Goal: Task Accomplishment & Management: Manage account settings

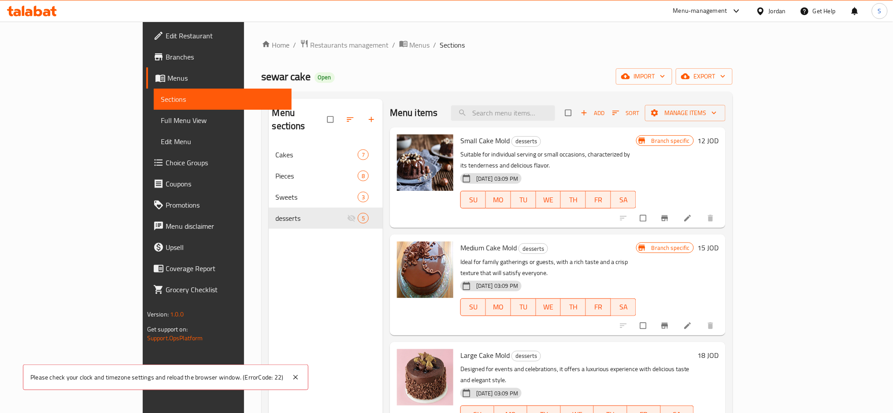
click at [690, 14] on div "Menu-management" at bounding box center [700, 11] width 54 height 11
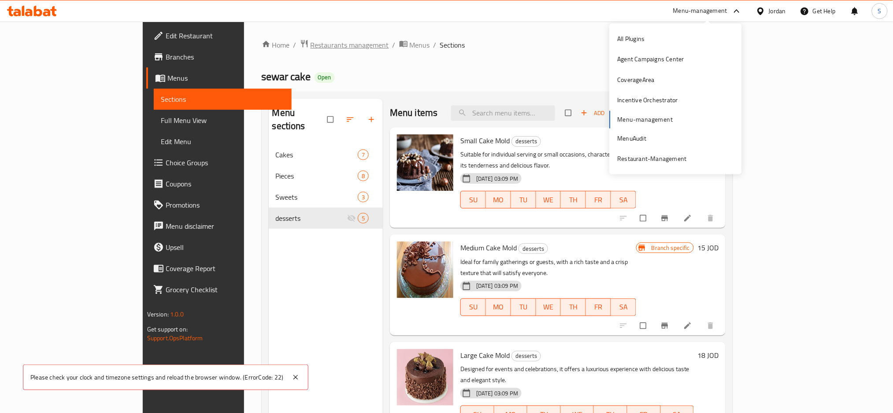
click at [311, 40] on span "Restaurants management" at bounding box center [350, 45] width 78 height 11
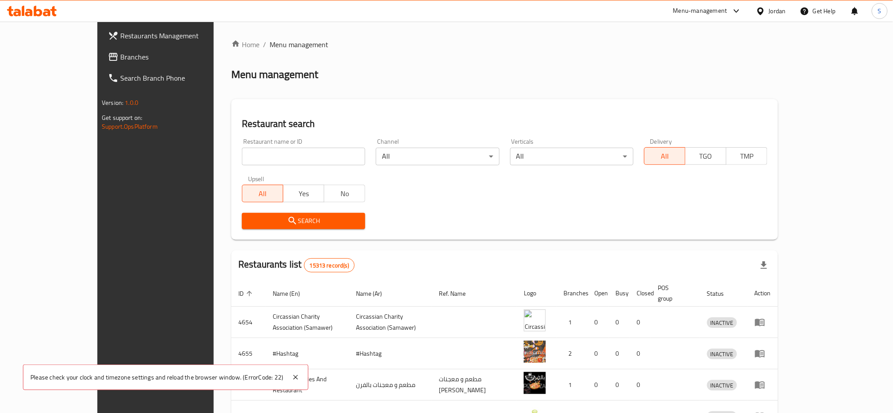
click at [771, 10] on div "Jordan" at bounding box center [777, 11] width 17 height 10
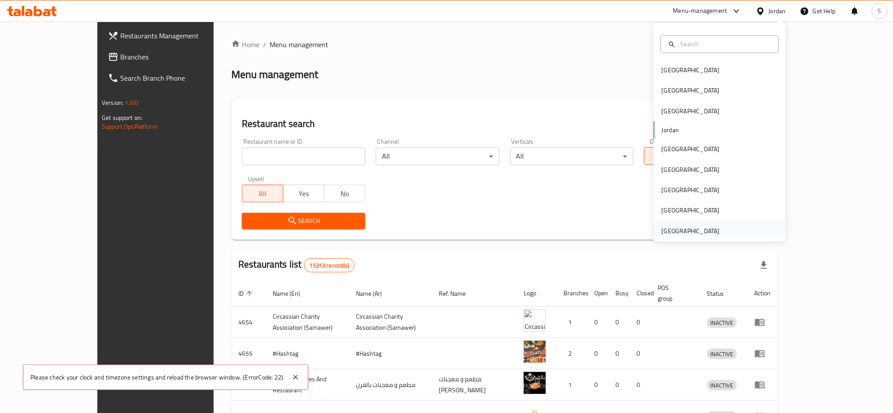
click at [679, 226] on div "[GEOGRAPHIC_DATA]" at bounding box center [691, 231] width 58 height 10
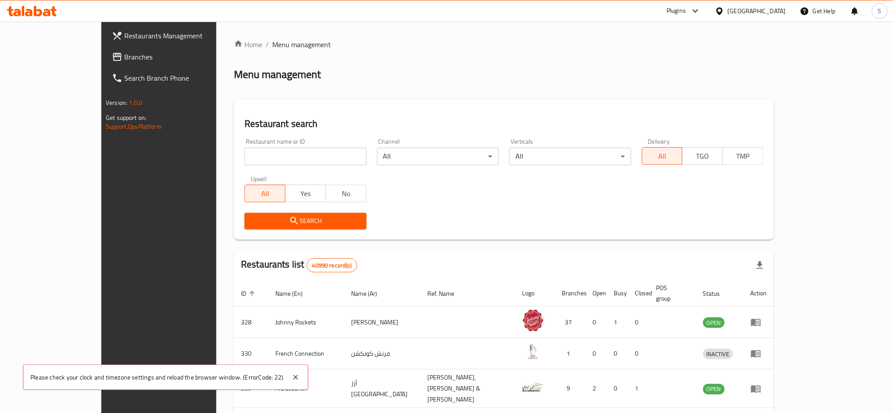
click at [124, 61] on span "Branches" at bounding box center [183, 57] width 119 height 11
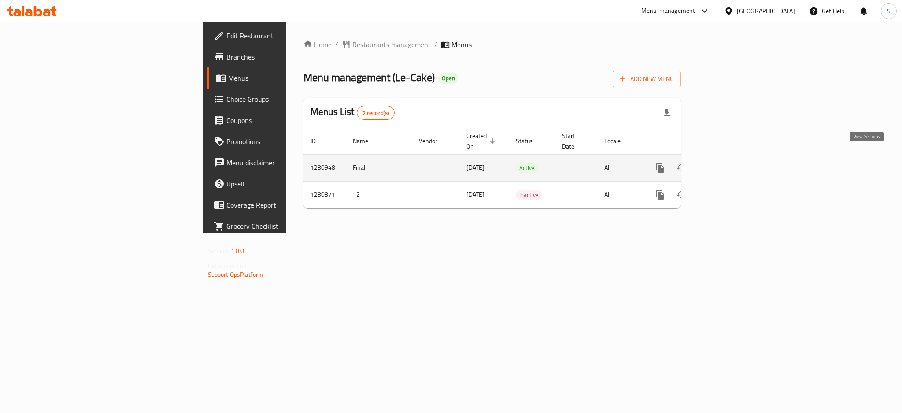
click at [729, 163] on icon "enhanced table" at bounding box center [724, 168] width 11 height 11
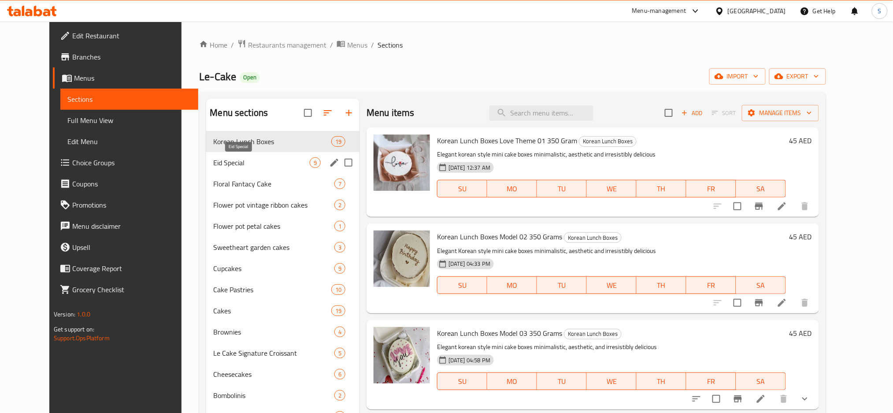
click at [213, 160] on span "Eid Special" at bounding box center [261, 162] width 96 height 11
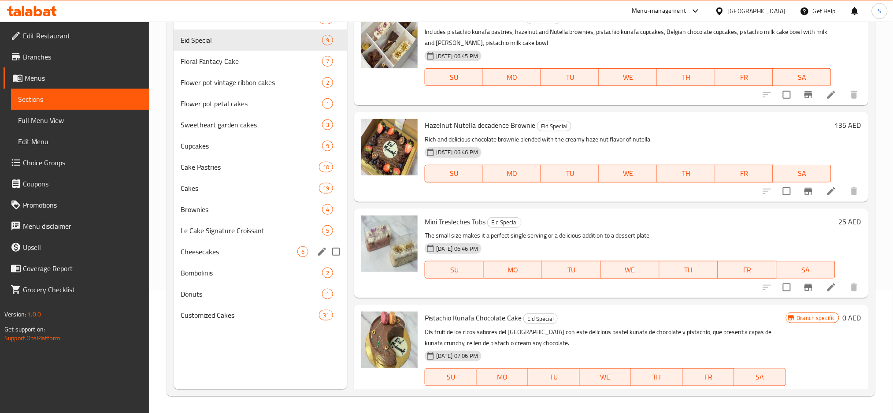
scroll to position [123, 0]
click at [201, 198] on div "Brownies 4" at bounding box center [261, 208] width 174 height 21
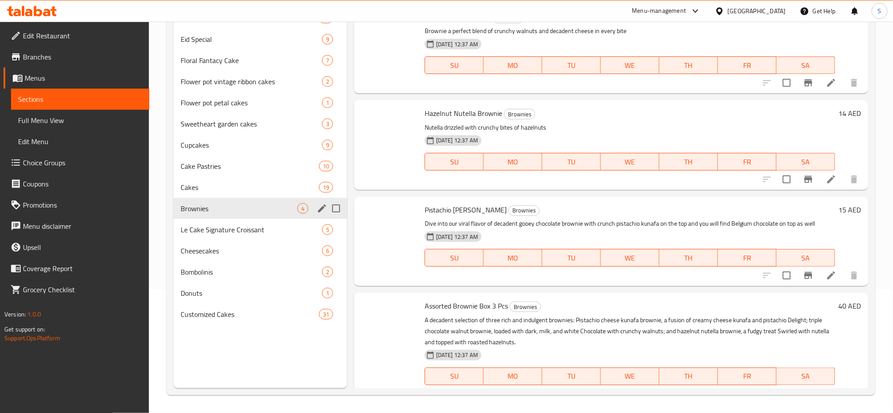
click at [201, 201] on div "Brownies 4" at bounding box center [261, 208] width 174 height 21
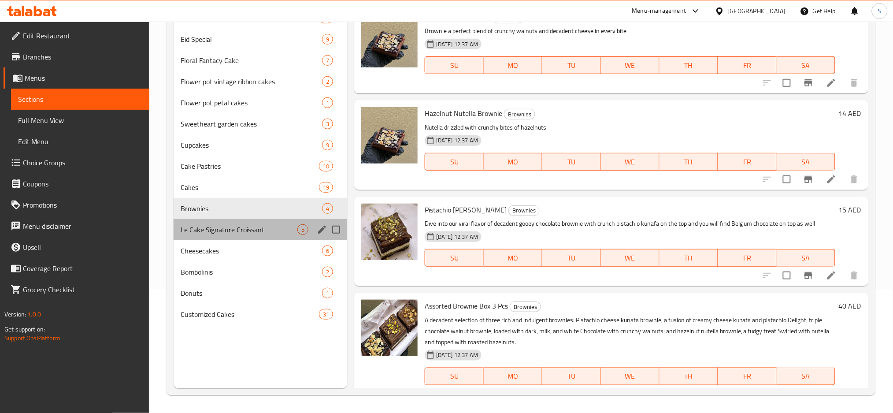
click at [204, 223] on div "Le Cake Signature Croissant 5" at bounding box center [261, 229] width 174 height 21
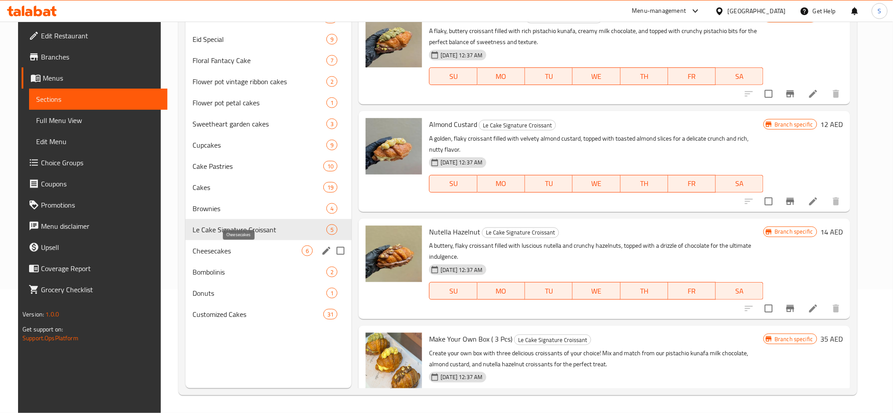
drag, startPoint x: 204, startPoint y: 247, endPoint x: 204, endPoint y: 267, distance: 20.3
click at [204, 248] on span "Cheesecakes" at bounding box center [247, 250] width 109 height 11
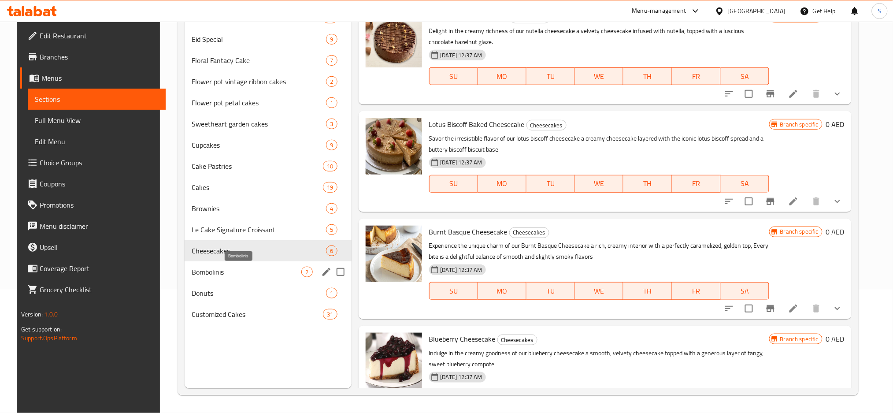
drag, startPoint x: 203, startPoint y: 278, endPoint x: 203, endPoint y: 289, distance: 11.9
click at [203, 278] on div "Bombolinis 2" at bounding box center [268, 271] width 167 height 21
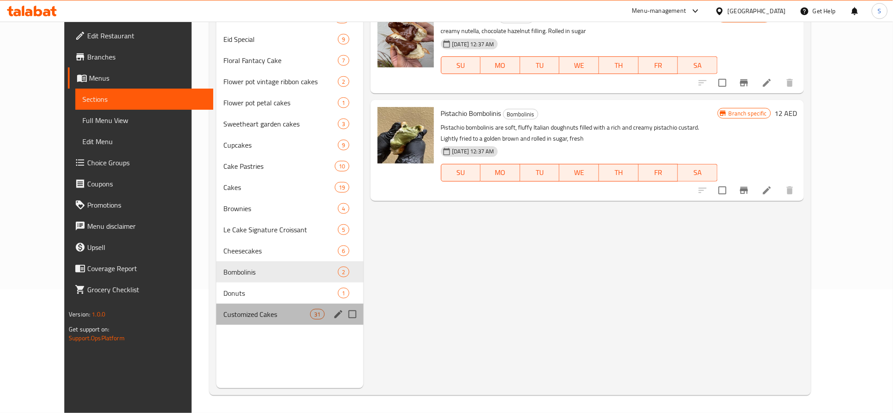
click at [216, 324] on div "Customized Cakes 31" at bounding box center [289, 314] width 147 height 21
click at [216, 300] on div "Donuts 1" at bounding box center [289, 292] width 147 height 21
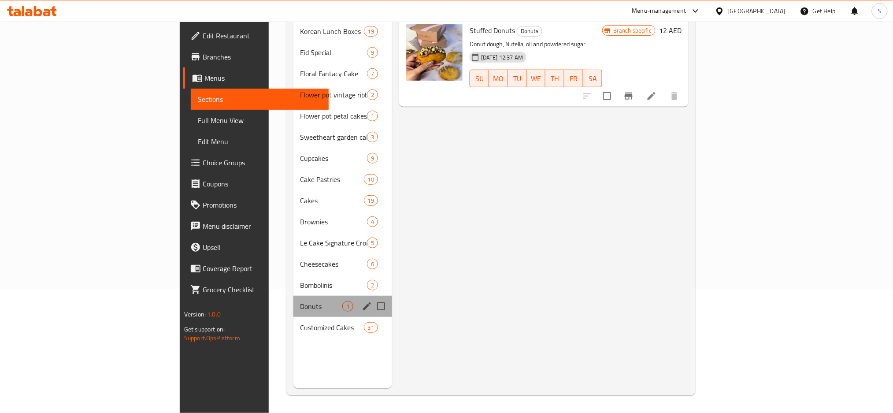
click at [301, 301] on span "Donuts" at bounding box center [322, 306] width 42 height 11
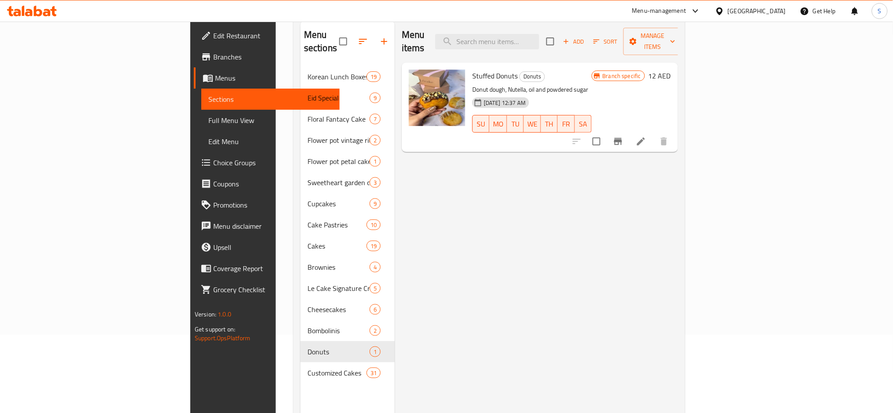
scroll to position [65, 0]
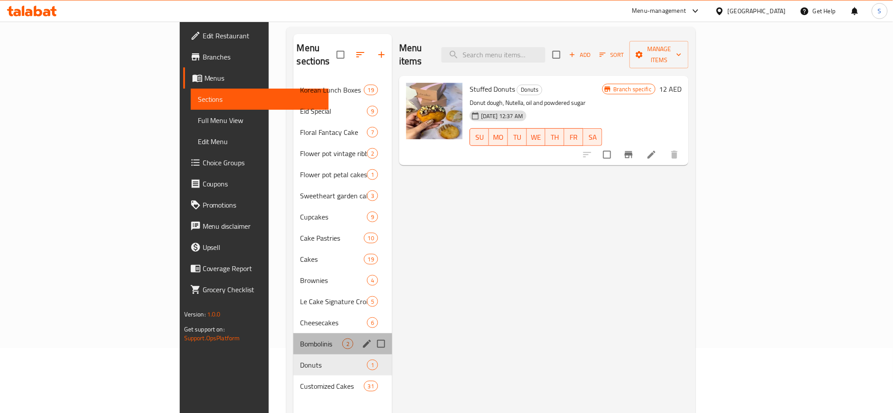
click at [301, 338] on span "Bombolinis" at bounding box center [322, 343] width 42 height 11
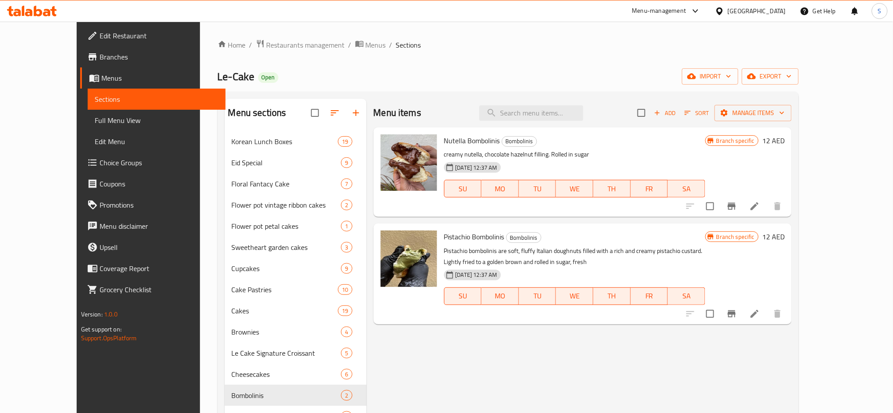
click at [449, 138] on span "Nutella Bombolinis" at bounding box center [472, 140] width 56 height 13
click at [449, 139] on span "Nutella Bombolinis" at bounding box center [472, 140] width 56 height 13
drag, startPoint x: 449, startPoint y: 139, endPoint x: 447, endPoint y: 181, distance: 42.3
click at [449, 139] on span "Nutella Bombolinis" at bounding box center [472, 140] width 56 height 13
click at [444, 239] on span "Pistachio Bombolinis" at bounding box center [474, 236] width 60 height 13
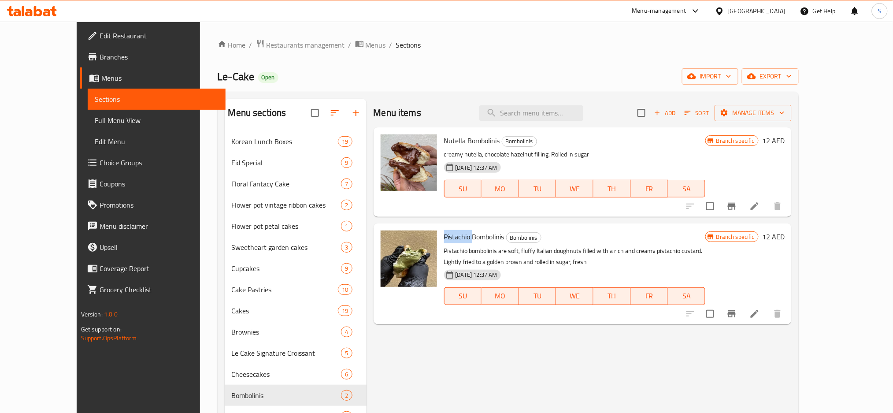
click at [444, 239] on span "Pistachio Bombolinis" at bounding box center [474, 236] width 60 height 13
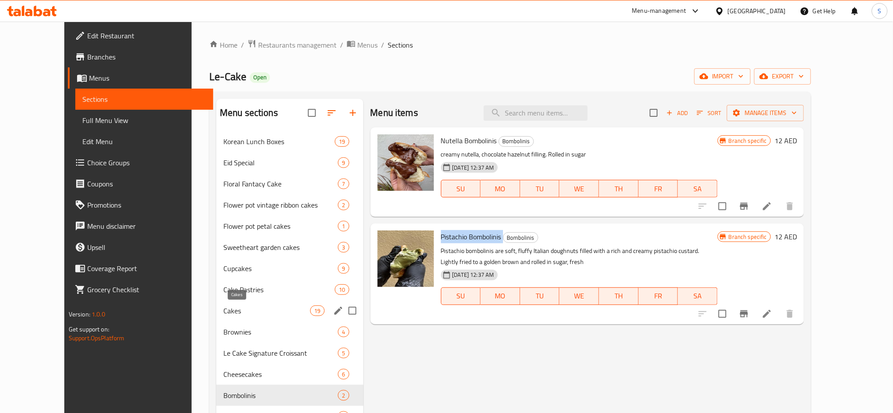
click at [223, 312] on span "Cakes" at bounding box center [266, 310] width 87 height 11
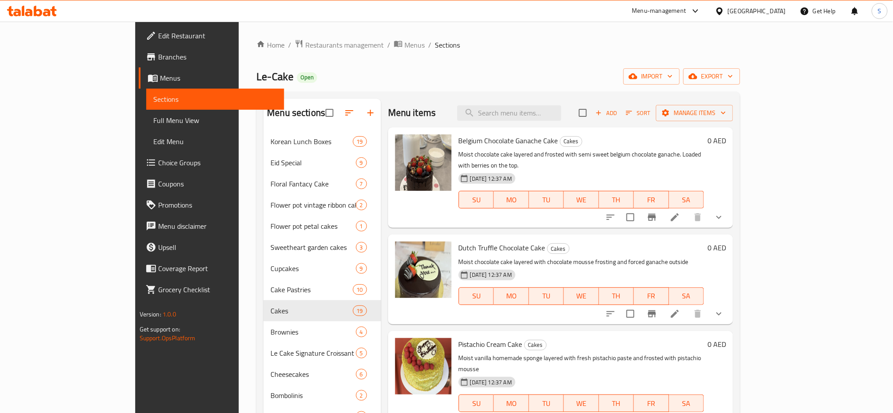
click at [459, 144] on span "Belgium Chocolate Ganache Cake" at bounding box center [509, 140] width 100 height 13
click at [459, 241] on span "Dutch Truffle Chocolate Cake" at bounding box center [502, 247] width 87 height 13
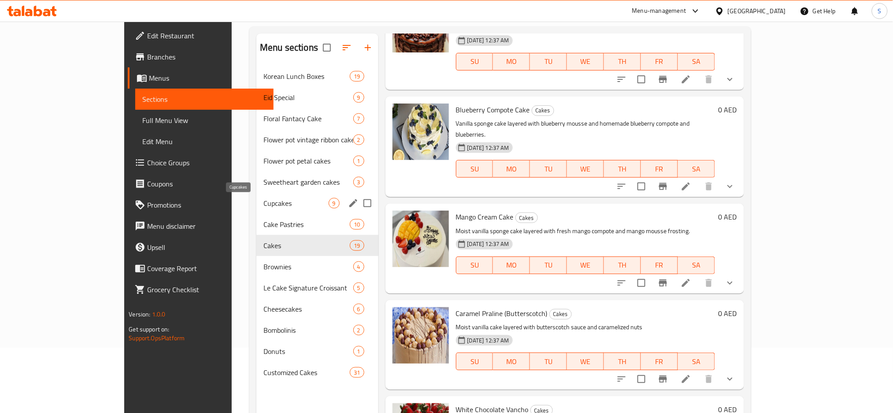
scroll to position [65, 0]
click at [263, 208] on span "Cupcakes" at bounding box center [295, 203] width 65 height 11
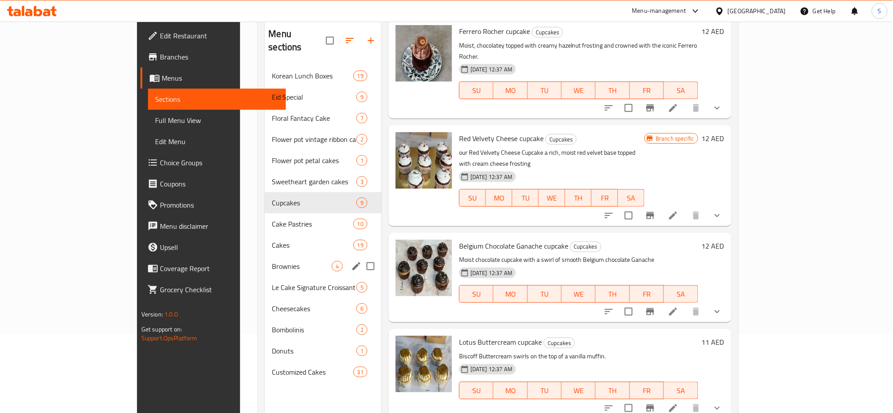
scroll to position [59, 0]
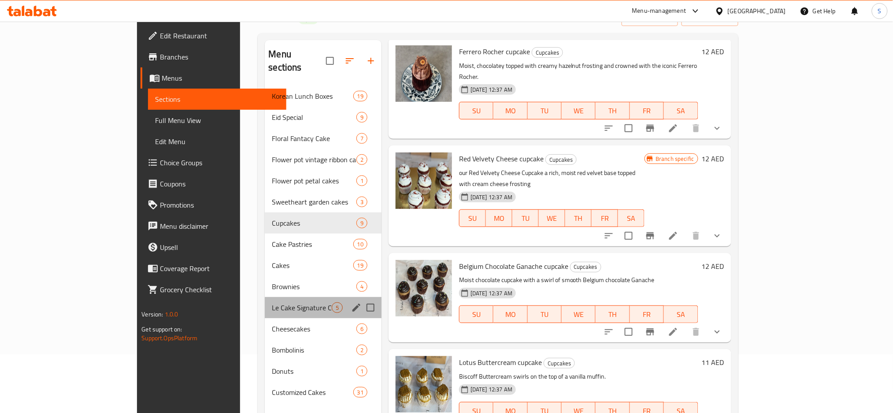
click at [265, 297] on div "Le Cake Signature Croissant 5" at bounding box center [323, 307] width 117 height 21
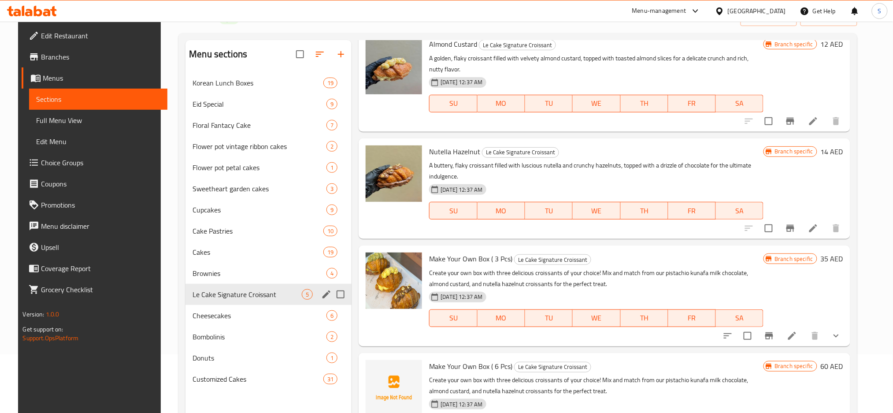
click at [212, 277] on span "Brownies" at bounding box center [260, 273] width 134 height 11
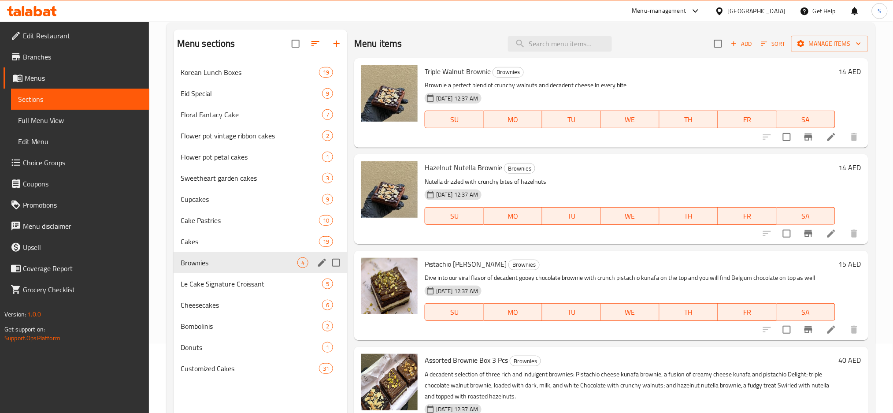
scroll to position [6, 0]
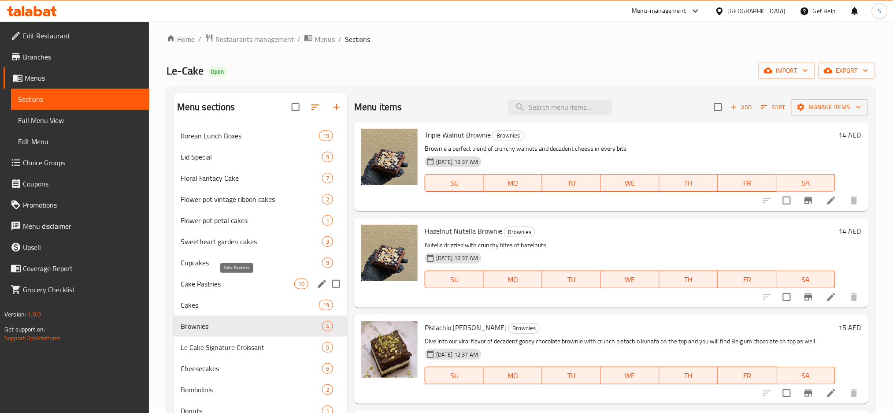
click at [214, 282] on span "Cake Pastries" at bounding box center [238, 283] width 114 height 11
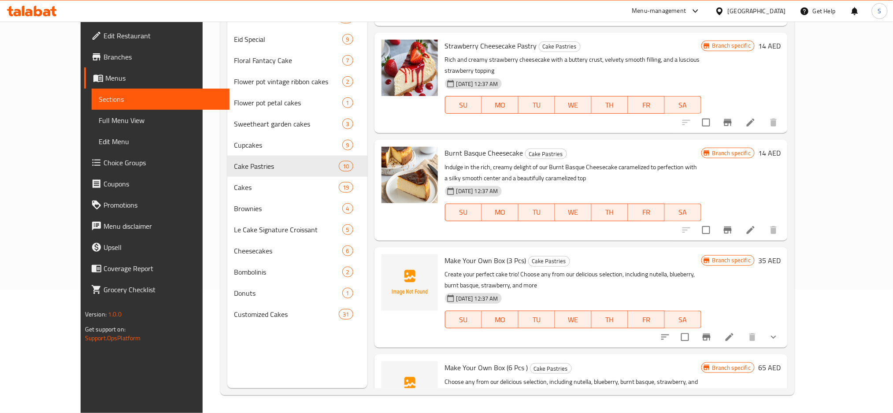
scroll to position [464, 0]
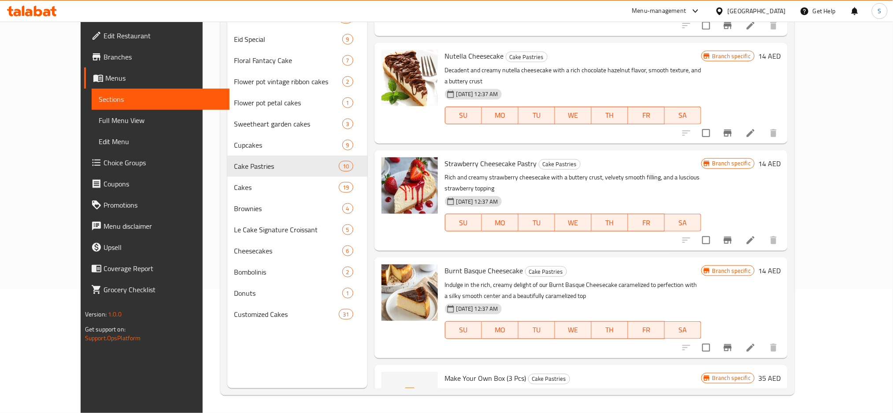
click at [457, 264] on span "Burnt Basque Cheesecake" at bounding box center [484, 270] width 78 height 13
click at [468, 257] on div "Burnt Basque Cheesecake Cake Pastries Indulge in the rich, creamy delight of ou…" at bounding box center [581, 307] width 413 height 100
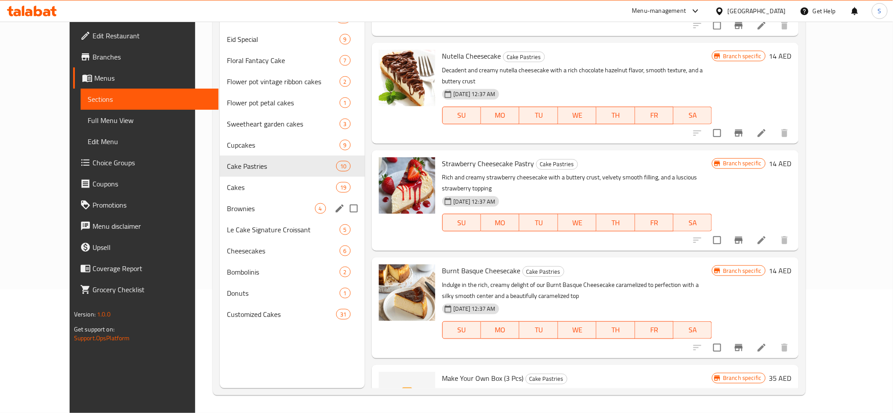
click at [235, 193] on span "Cakes" at bounding box center [281, 187] width 109 height 11
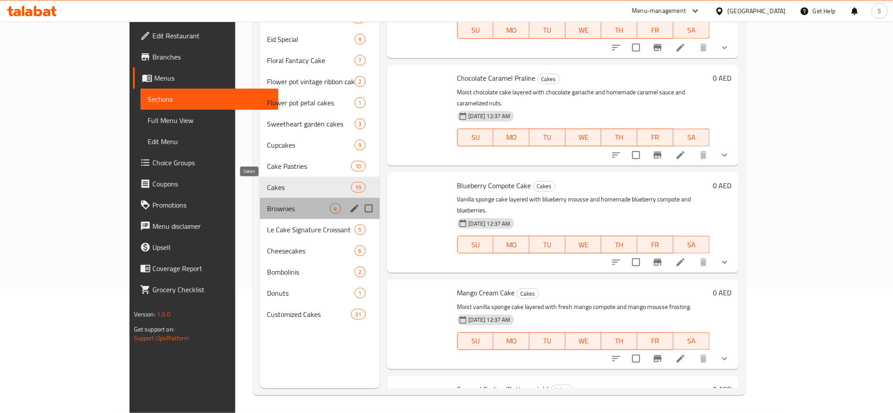
click at [260, 217] on div "Brownies 4" at bounding box center [320, 208] width 120 height 21
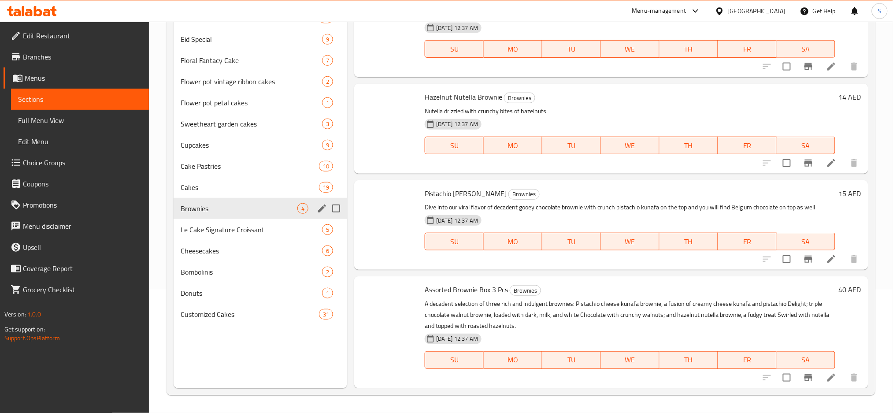
scroll to position [16, 0]
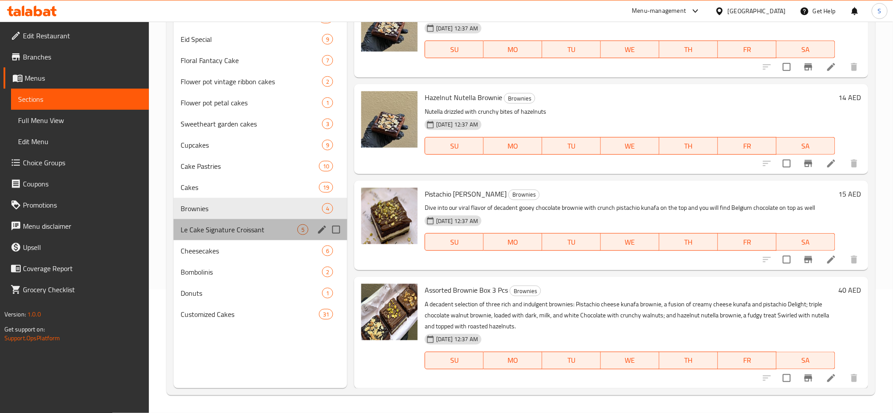
drag, startPoint x: 225, startPoint y: 239, endPoint x: 216, endPoint y: 286, distance: 47.5
click at [225, 241] on div "Korean Lunch Boxes 19 Eid Special 9 Floral Fantacy Cake 7 Flower pot vintage ri…" at bounding box center [261, 165] width 174 height 317
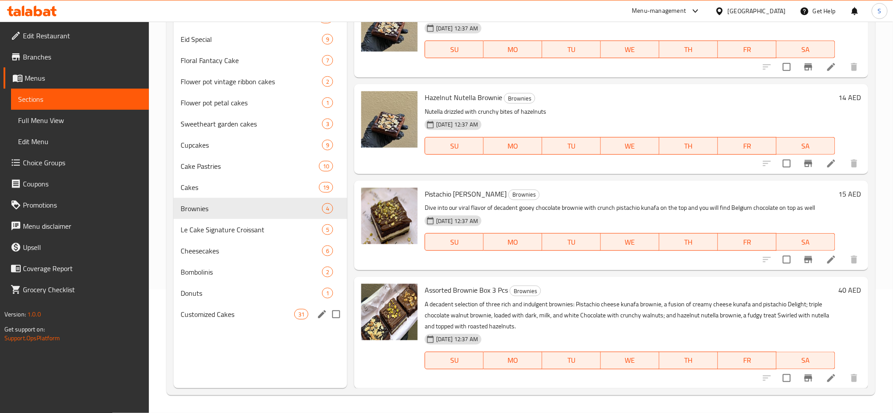
click at [216, 307] on div "Korean Lunch Boxes 19 Eid Special 9 Floral Fantacy Cake 7 Flower pot vintage ri…" at bounding box center [261, 165] width 174 height 317
click at [219, 295] on span "Donuts" at bounding box center [251, 293] width 141 height 11
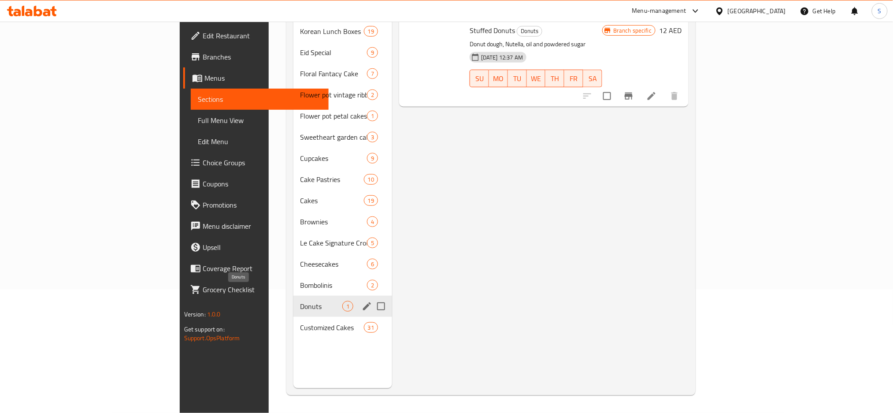
click at [301, 280] on span "Bombolinis" at bounding box center [334, 285] width 67 height 11
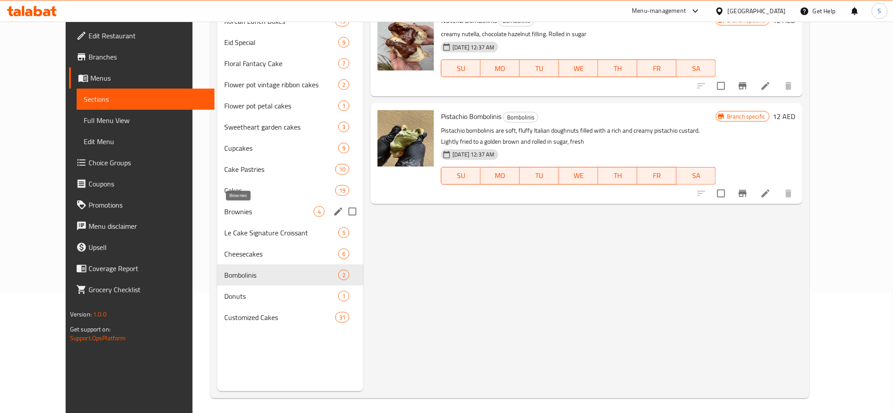
scroll to position [123, 0]
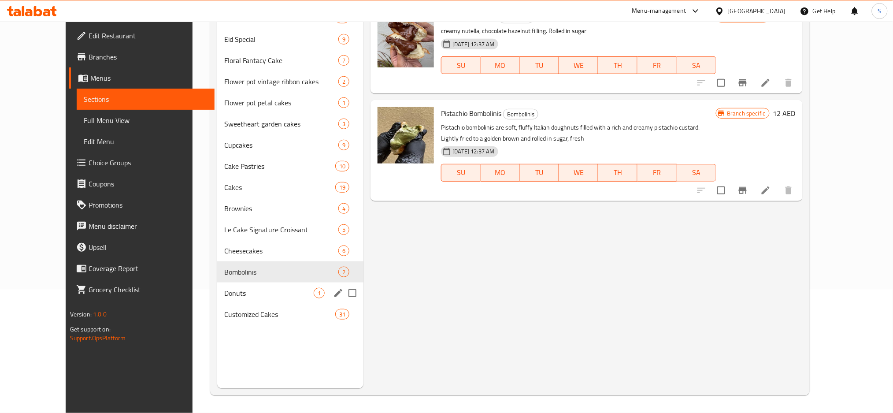
click at [224, 294] on span "Donuts" at bounding box center [268, 293] width 89 height 11
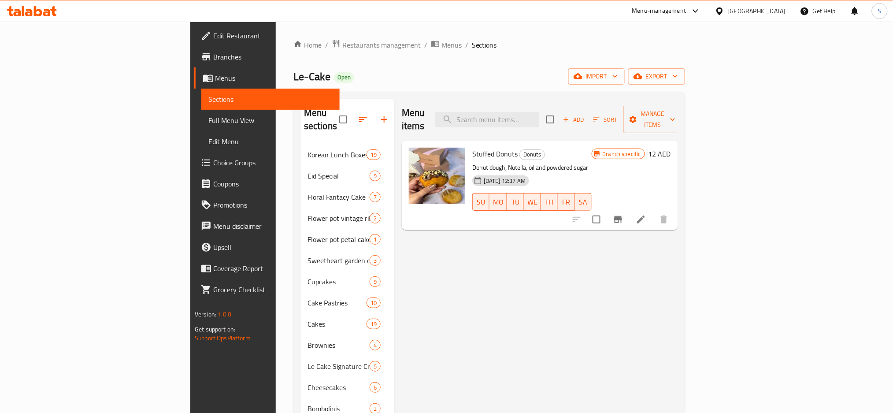
click at [472, 147] on span "Stuffed Donuts" at bounding box center [494, 153] width 45 height 13
click at [446, 123] on div "Menu items Add Sort Manage items" at bounding box center [540, 120] width 276 height 42
click at [472, 147] on span "Stuffed Donuts" at bounding box center [494, 153] width 45 height 13
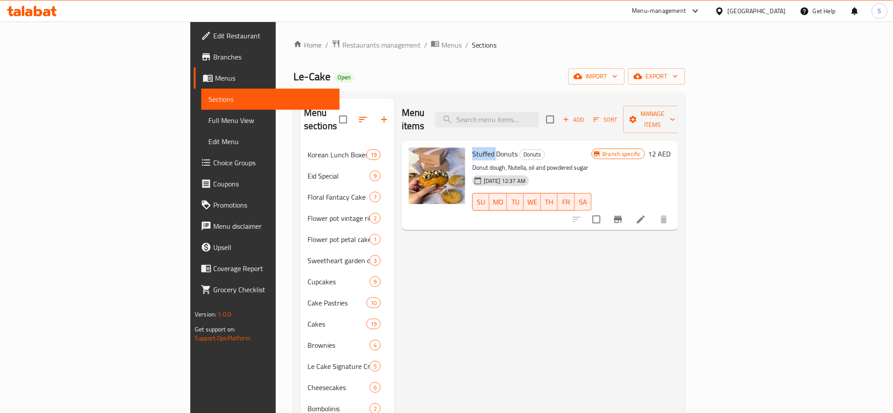
click at [472, 147] on span "Stuffed Donuts" at bounding box center [494, 153] width 45 height 13
click at [446, 109] on div "Menu items Add Sort Manage items" at bounding box center [540, 120] width 276 height 42
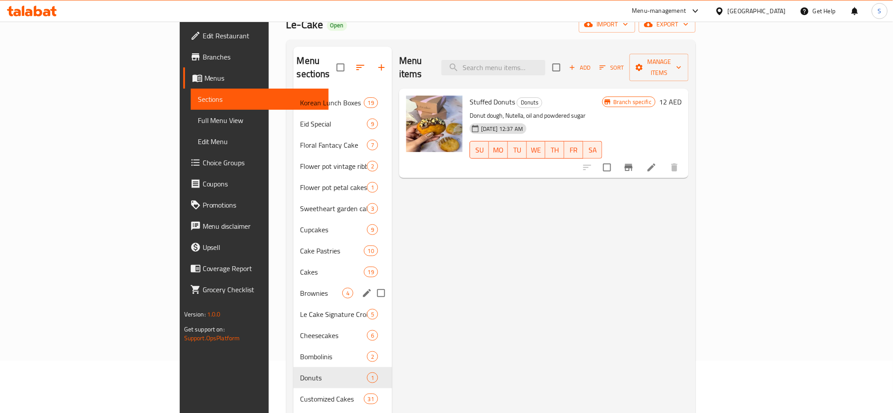
scroll to position [123, 0]
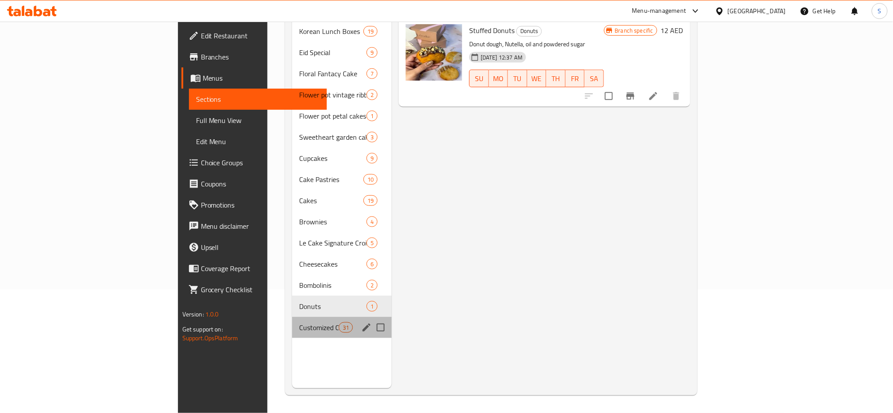
click at [292, 317] on div "Customized Cakes 31" at bounding box center [342, 327] width 100 height 21
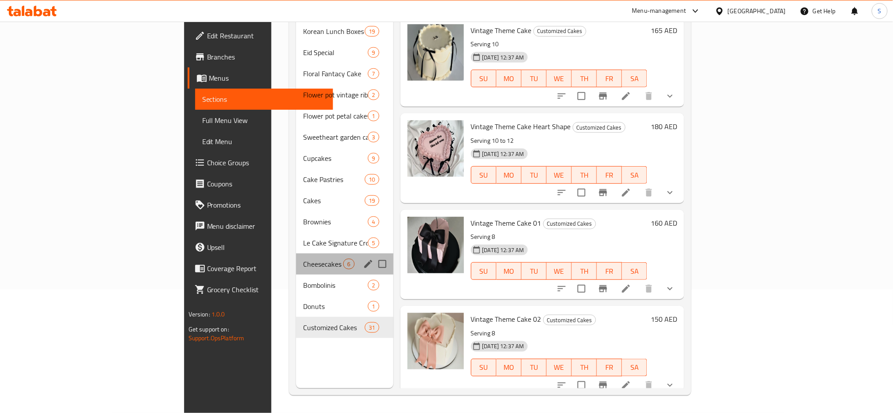
click at [296, 260] on div "Cheesecakes 6" at bounding box center [344, 263] width 97 height 21
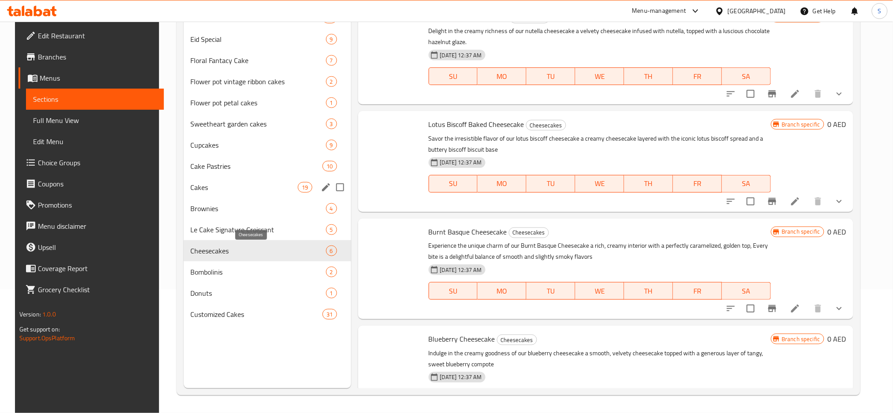
click at [213, 169] on span "Cake Pastries" at bounding box center [257, 166] width 132 height 11
